Goal: Find specific page/section: Find specific page/section

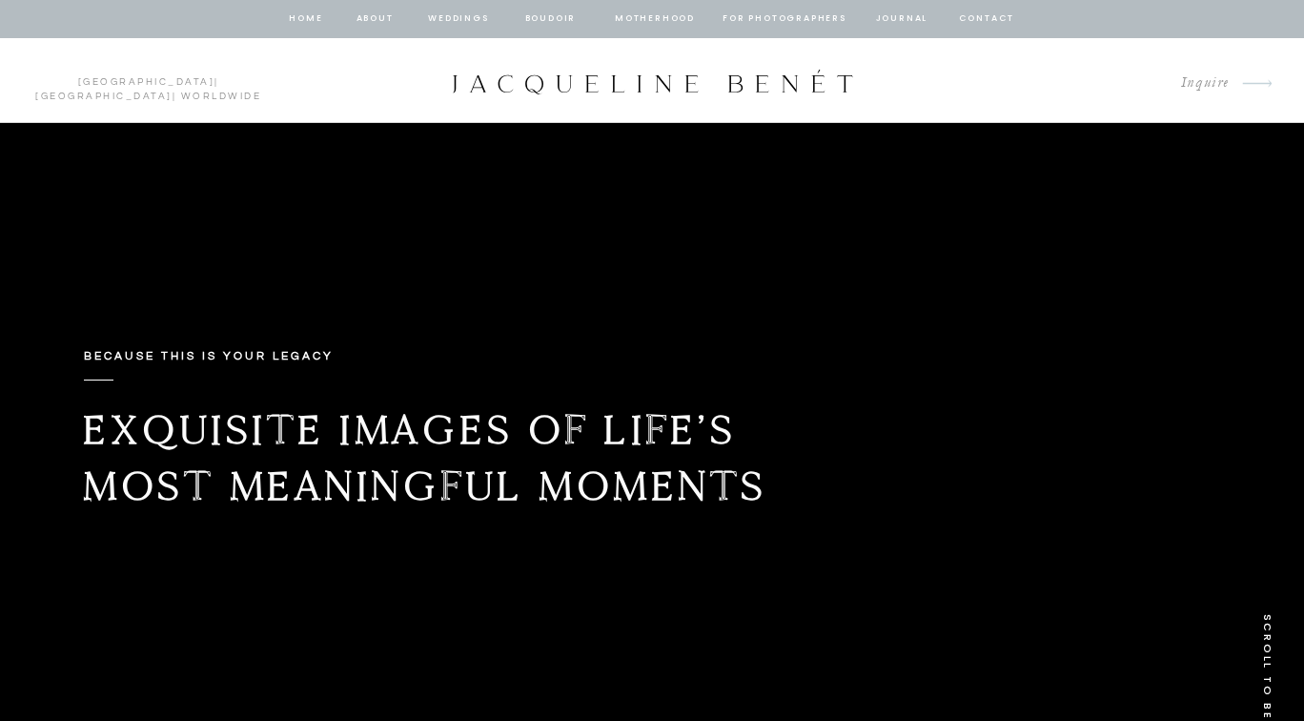
click at [981, 15] on nav "contact" at bounding box center [986, 18] width 61 height 17
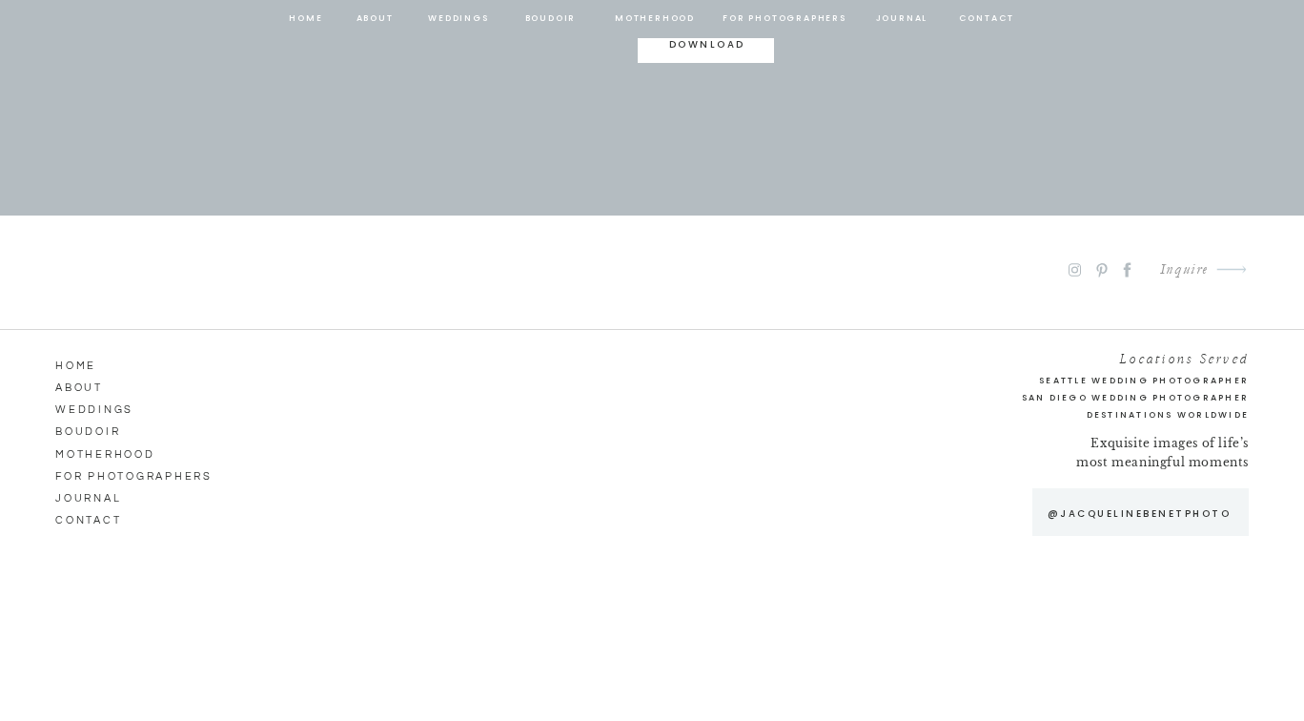
scroll to position [1716, 0]
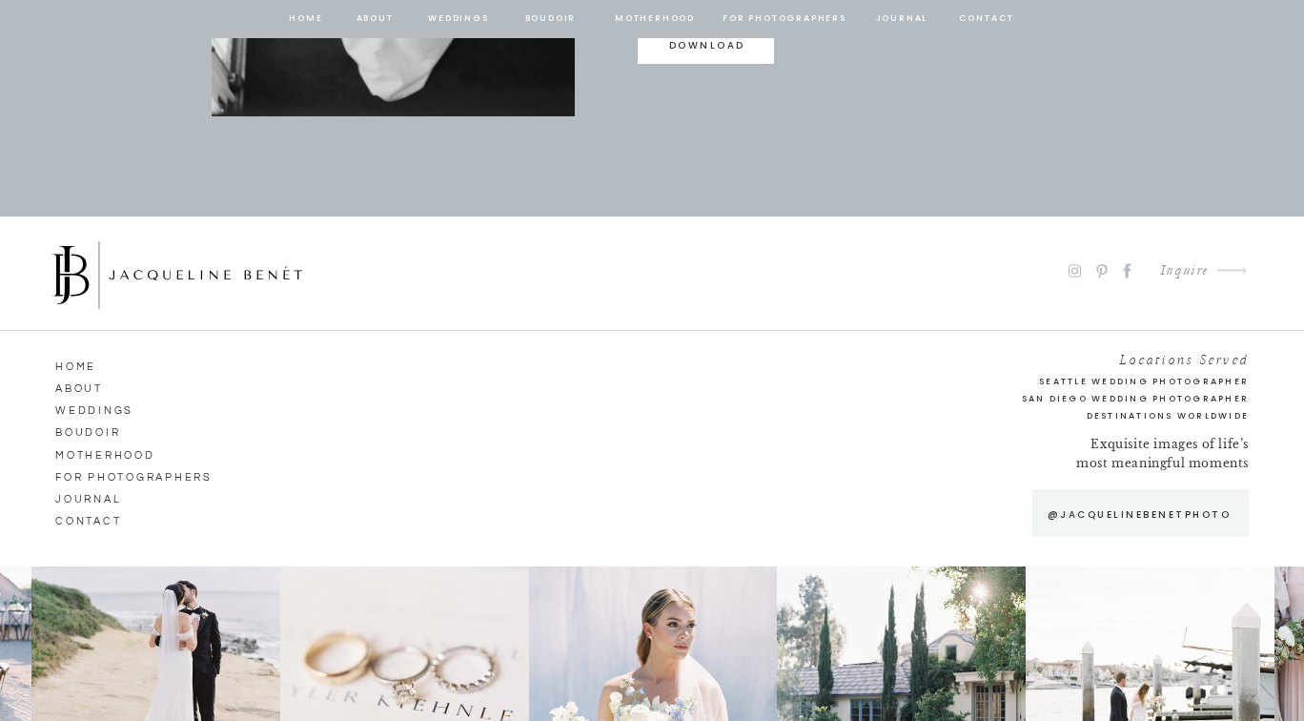
click at [113, 413] on nav "Weddings" at bounding box center [109, 407] width 109 height 17
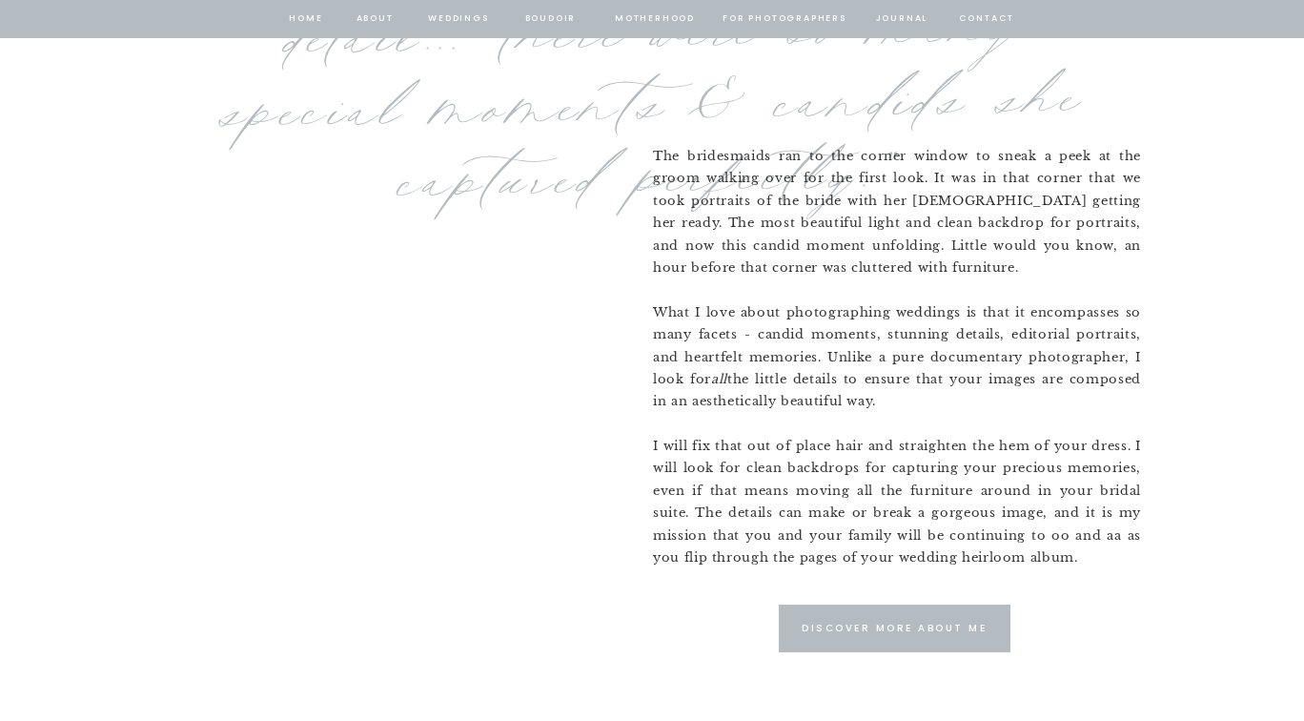
scroll to position [1414, 0]
